Goal: Information Seeking & Learning: Learn about a topic

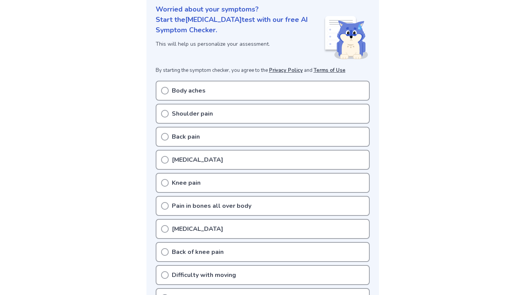
scroll to position [95, 0]
click at [213, 89] on div "Body aches" at bounding box center [263, 91] width 214 height 20
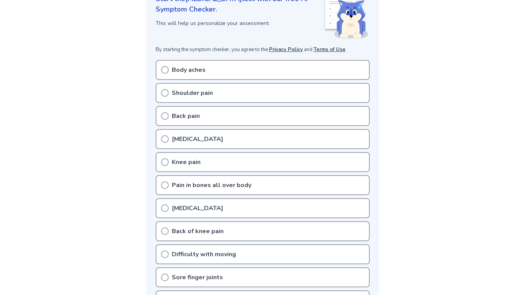
scroll to position [0, 0]
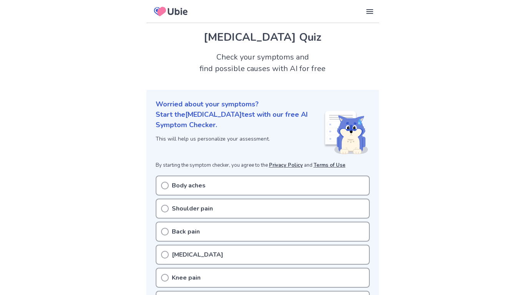
click at [164, 183] on icon at bounding box center [165, 186] width 8 height 8
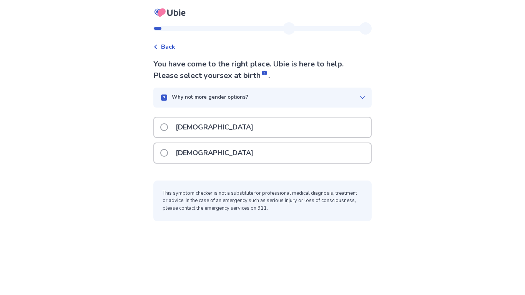
click at [186, 156] on p "[DEMOGRAPHIC_DATA]" at bounding box center [214, 153] width 87 height 20
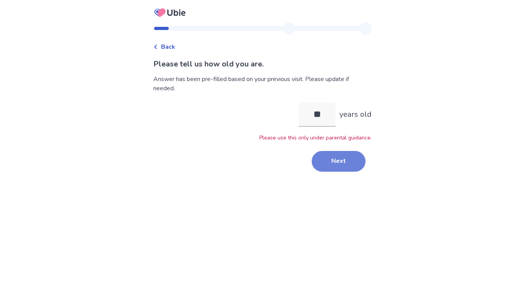
click at [329, 154] on button "Next" at bounding box center [339, 161] width 54 height 21
